Goal: Information Seeking & Learning: Learn about a topic

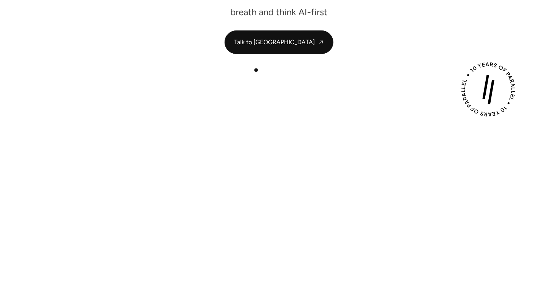
scroll to position [181, 0]
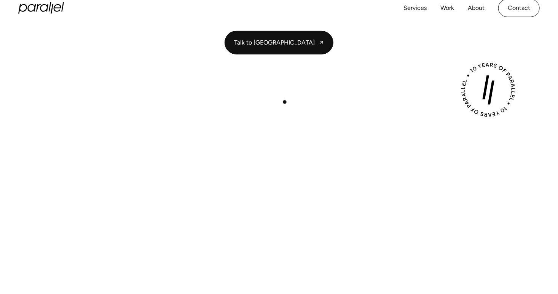
click at [282, 103] on div "Play with Sound" at bounding box center [279, 240] width 522 height 294
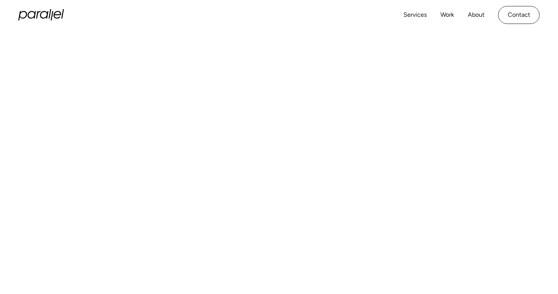
scroll to position [277, 0]
click at [313, 16] on div "Services Work About Careers Contact LinkedIn Twitter (X)" at bounding box center [279, 15] width 522 height 30
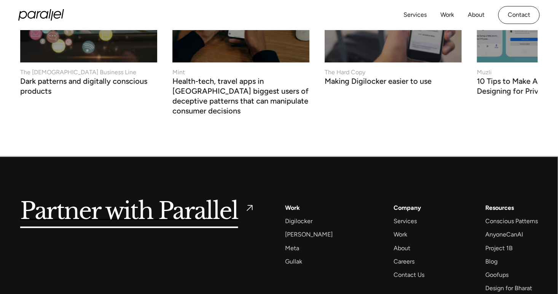
scroll to position [2962, 0]
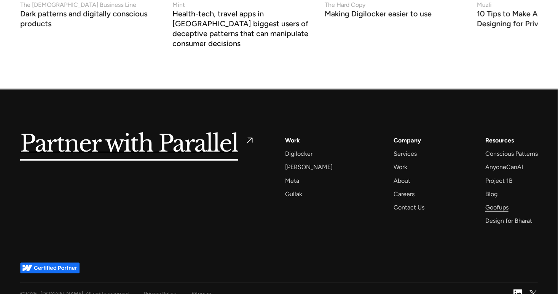
click at [494, 202] on div "Goofups" at bounding box center [496, 207] width 23 height 10
click at [394, 176] on div "About" at bounding box center [402, 181] width 17 height 10
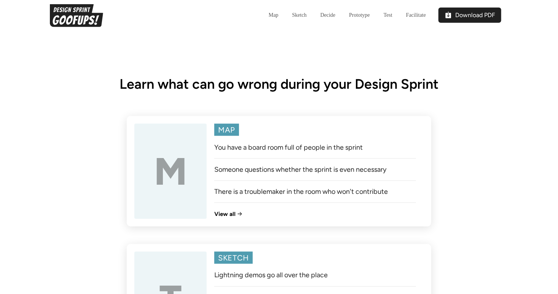
scroll to position [422, 0]
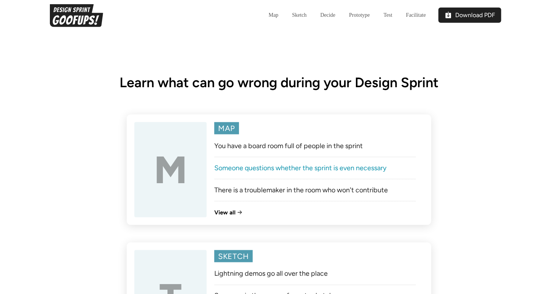
click at [262, 169] on link "Someone questions whether the sprint is even necessary" at bounding box center [315, 168] width 202 height 8
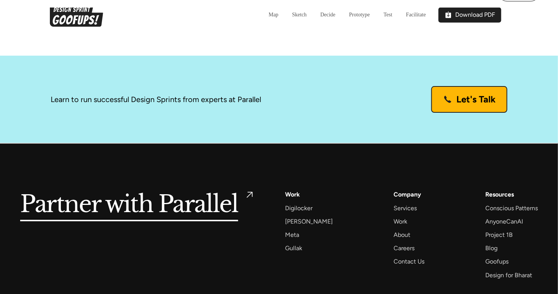
scroll to position [2505, 0]
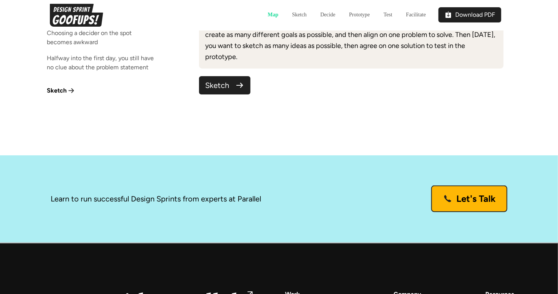
scroll to position [5629, 0]
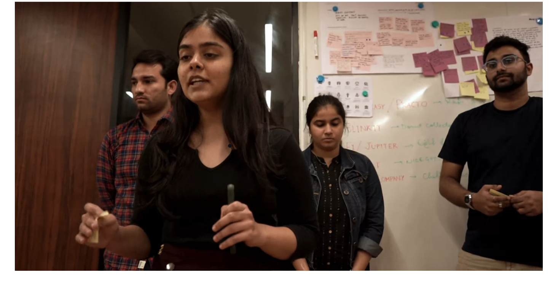
scroll to position [268, 0]
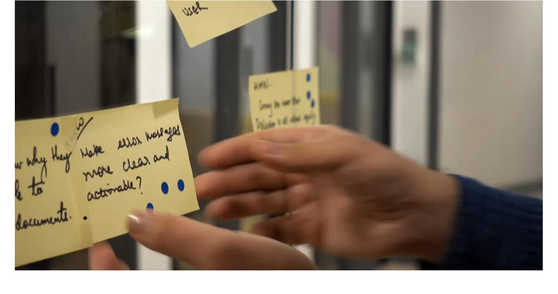
drag, startPoint x: 85, startPoint y: 218, endPoint x: 262, endPoint y: 235, distance: 177.4
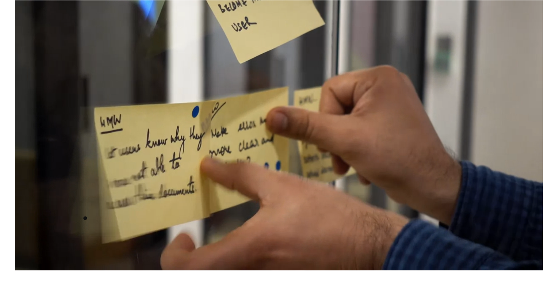
click at [262, 235] on video at bounding box center [279, 118] width 528 height 305
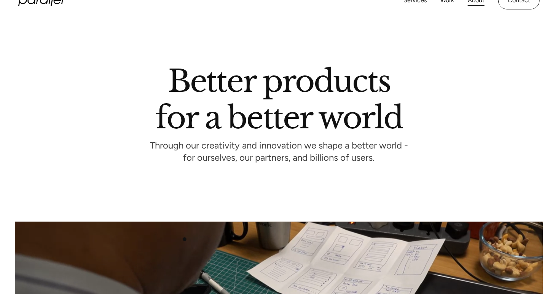
scroll to position [0, 0]
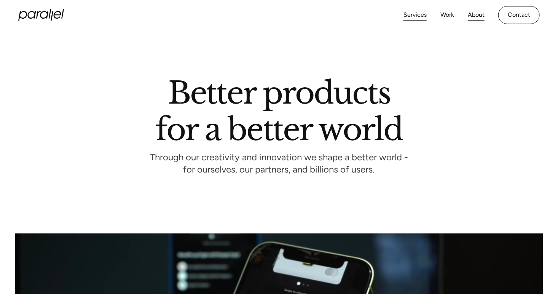
click at [416, 17] on link "Services" at bounding box center [415, 15] width 23 height 11
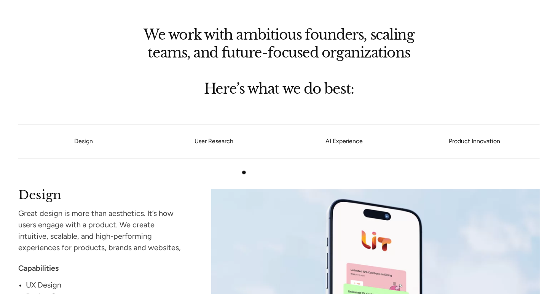
scroll to position [580, 0]
click at [342, 142] on link "AI Experience" at bounding box center [344, 141] width 131 height 5
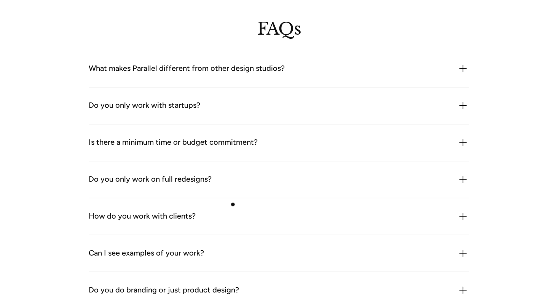
scroll to position [2095, 0]
click at [286, 80] on div "What makes Parallel different from other design studios? We combine product thi…" at bounding box center [279, 67] width 381 height 37
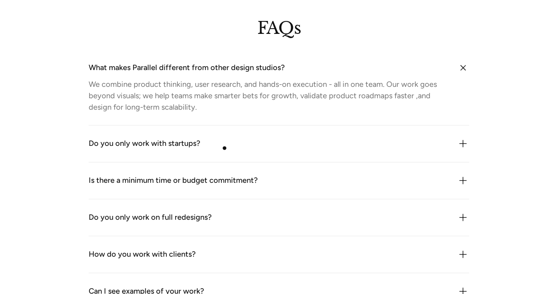
click at [225, 148] on div "Do you only work with startups?" at bounding box center [279, 143] width 381 height 12
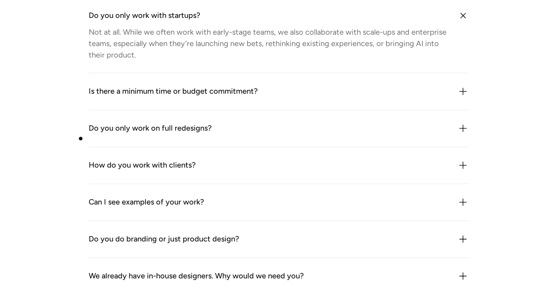
scroll to position [2223, 0]
click at [155, 93] on div "Is there a minimum time or budget commitment?" at bounding box center [173, 91] width 169 height 12
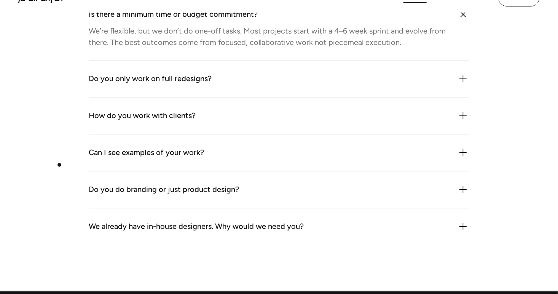
scroll to position [2300, 0]
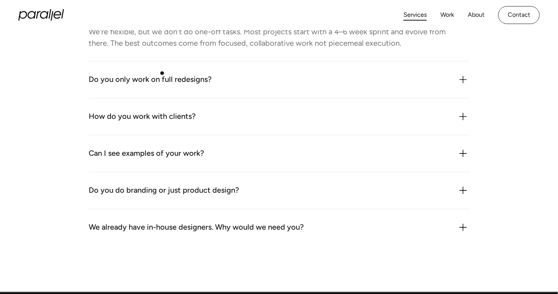
click at [162, 73] on div "Do you only work on full redesigns?" at bounding box center [150, 79] width 123 height 12
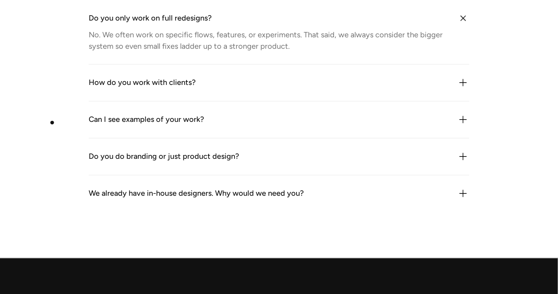
scroll to position [2365, 0]
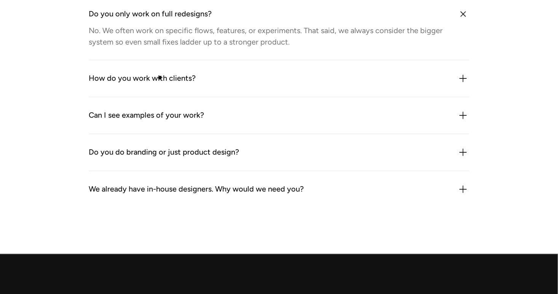
click at [160, 78] on div "How do you work with clients?" at bounding box center [142, 78] width 107 height 12
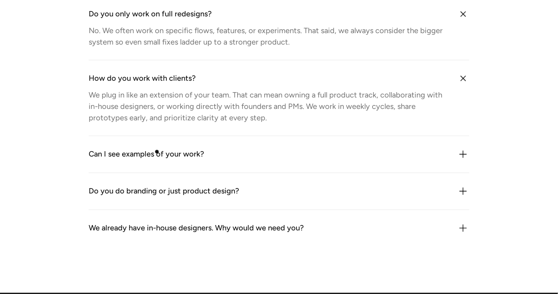
click at [160, 153] on div "Can I see examples of your work?" at bounding box center [146, 154] width 115 height 12
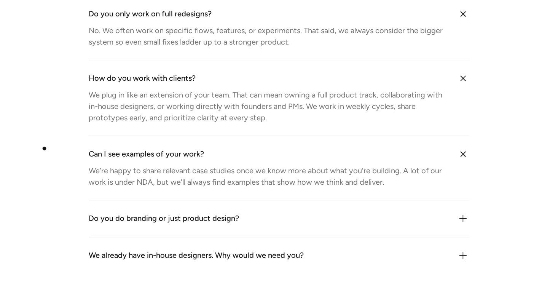
click at [44, 148] on div "FAQs What makes Parallel different from other design studios? We combine produc…" at bounding box center [279, 13] width 518 height 521
click at [55, 189] on div "FAQs What makes Parallel different from other design studios? We combine produc…" at bounding box center [279, 13] width 518 height 521
click at [77, 152] on div "FAQs What makes Parallel different from other design studios? We combine produc…" at bounding box center [279, 13] width 518 height 521
click at [78, 192] on div "FAQs What makes Parallel different from other design studios? We combine produc…" at bounding box center [279, 13] width 518 height 521
click at [76, 117] on div "FAQs What makes Parallel different from other design studios? We combine produc…" at bounding box center [279, 13] width 518 height 521
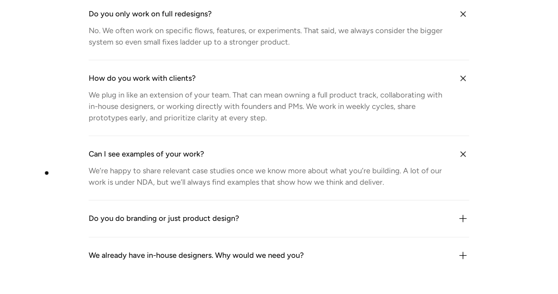
click at [30, 203] on div "FAQs What makes Parallel different from other design studios? We combine produc…" at bounding box center [279, 13] width 518 height 521
click at [39, 176] on div "FAQs What makes Parallel different from other design studios? We combine produc…" at bounding box center [279, 13] width 518 height 521
click at [45, 199] on div "FAQs What makes Parallel different from other design studios? We combine produc…" at bounding box center [279, 13] width 518 height 521
click at [63, 117] on div "FAQs What makes Parallel different from other design studios? We combine produc…" at bounding box center [279, 13] width 518 height 521
click at [72, 165] on div "FAQs What makes Parallel different from other design studios? We combine produc…" at bounding box center [279, 13] width 518 height 521
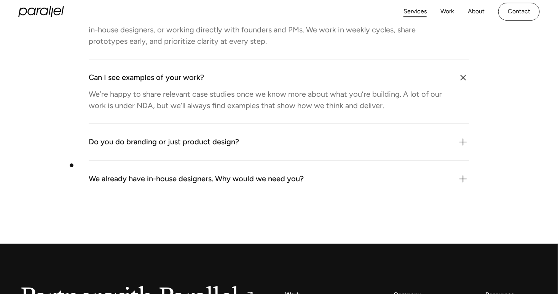
scroll to position [2427, 0]
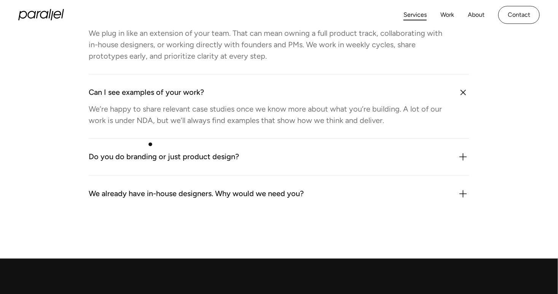
click at [151, 154] on div "Do you do branding or just product design?" at bounding box center [164, 157] width 150 height 12
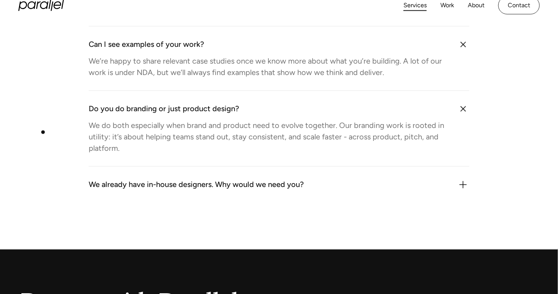
scroll to position [2484, 0]
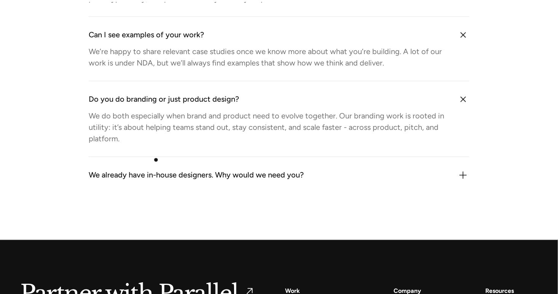
click at [150, 180] on div "We already have in-house designers. Why would we need you? Because we bring an …" at bounding box center [279, 175] width 381 height 37
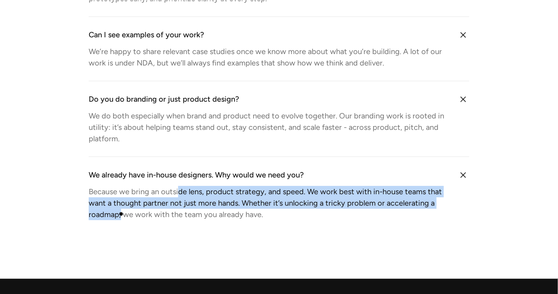
drag, startPoint x: 179, startPoint y: 191, endPoint x: 121, endPoint y: 214, distance: 62.0
click at [121, 214] on div "Because we bring an outside lens, product strategy, and speed. We work best wit…" at bounding box center [269, 203] width 360 height 34
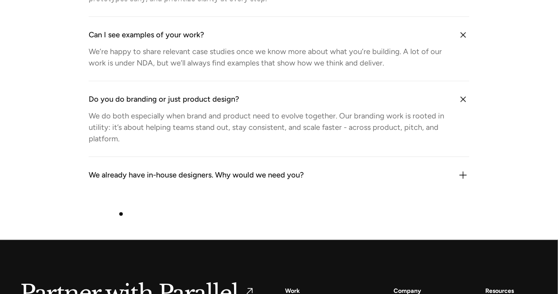
drag, startPoint x: 121, startPoint y: 214, endPoint x: 80, endPoint y: 168, distance: 61.7
click at [104, 171] on div "We already have in-house designers. Why would we need you?" at bounding box center [196, 175] width 215 height 12
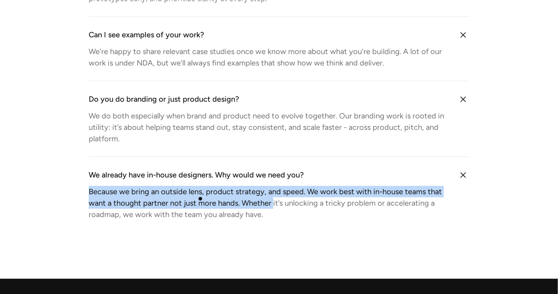
drag, startPoint x: 72, startPoint y: 187, endPoint x: 367, endPoint y: 249, distance: 301.0
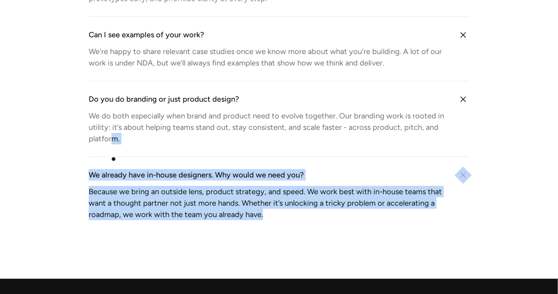
drag, startPoint x: 297, startPoint y: 229, endPoint x: 111, endPoint y: 104, distance: 223.9
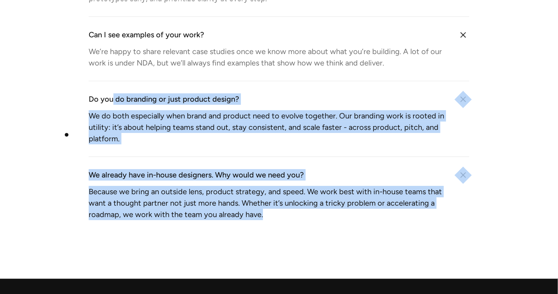
drag, startPoint x: 111, startPoint y: 104, endPoint x: 67, endPoint y: 135, distance: 54.2
